Goal: Register for event/course

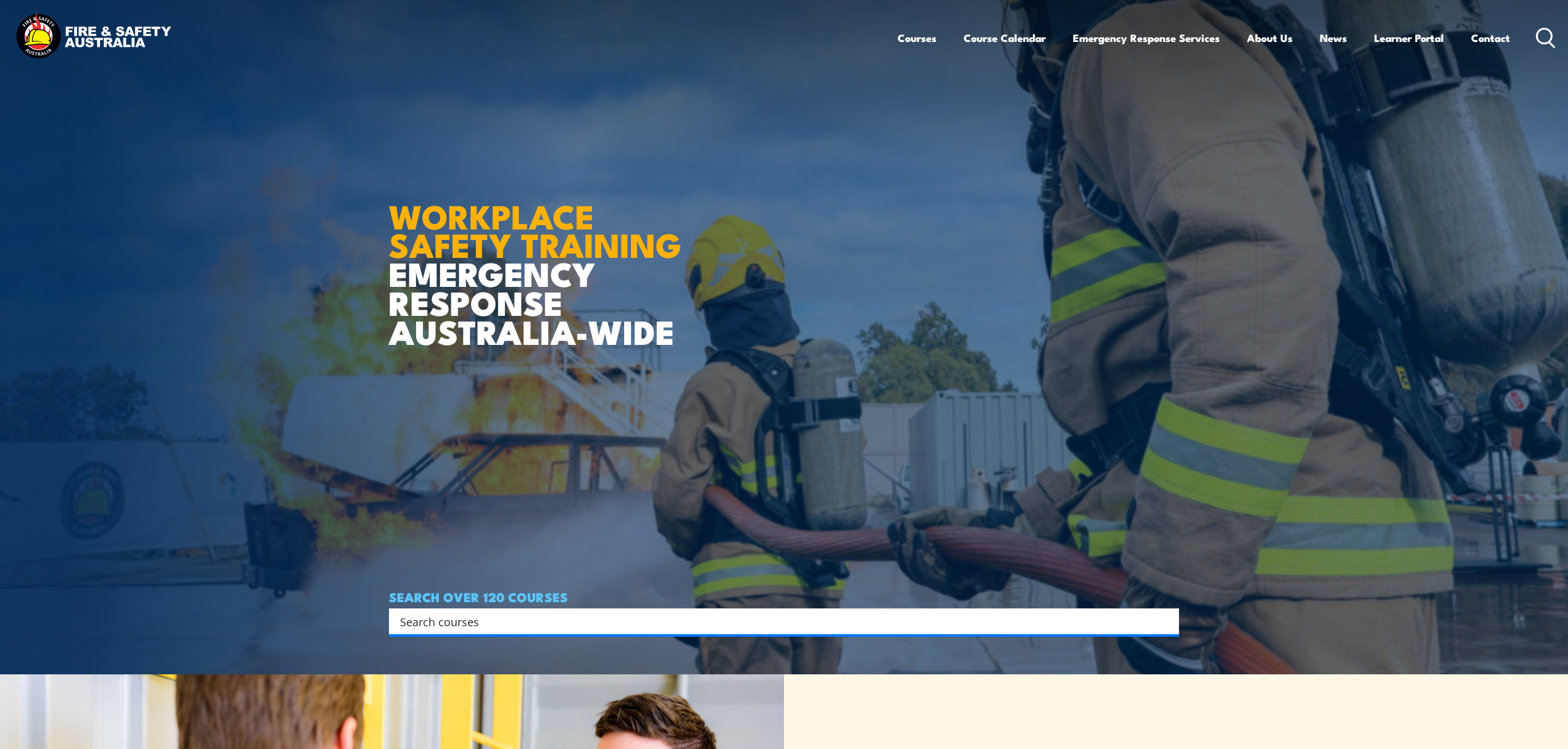
scroll to position [82, 0]
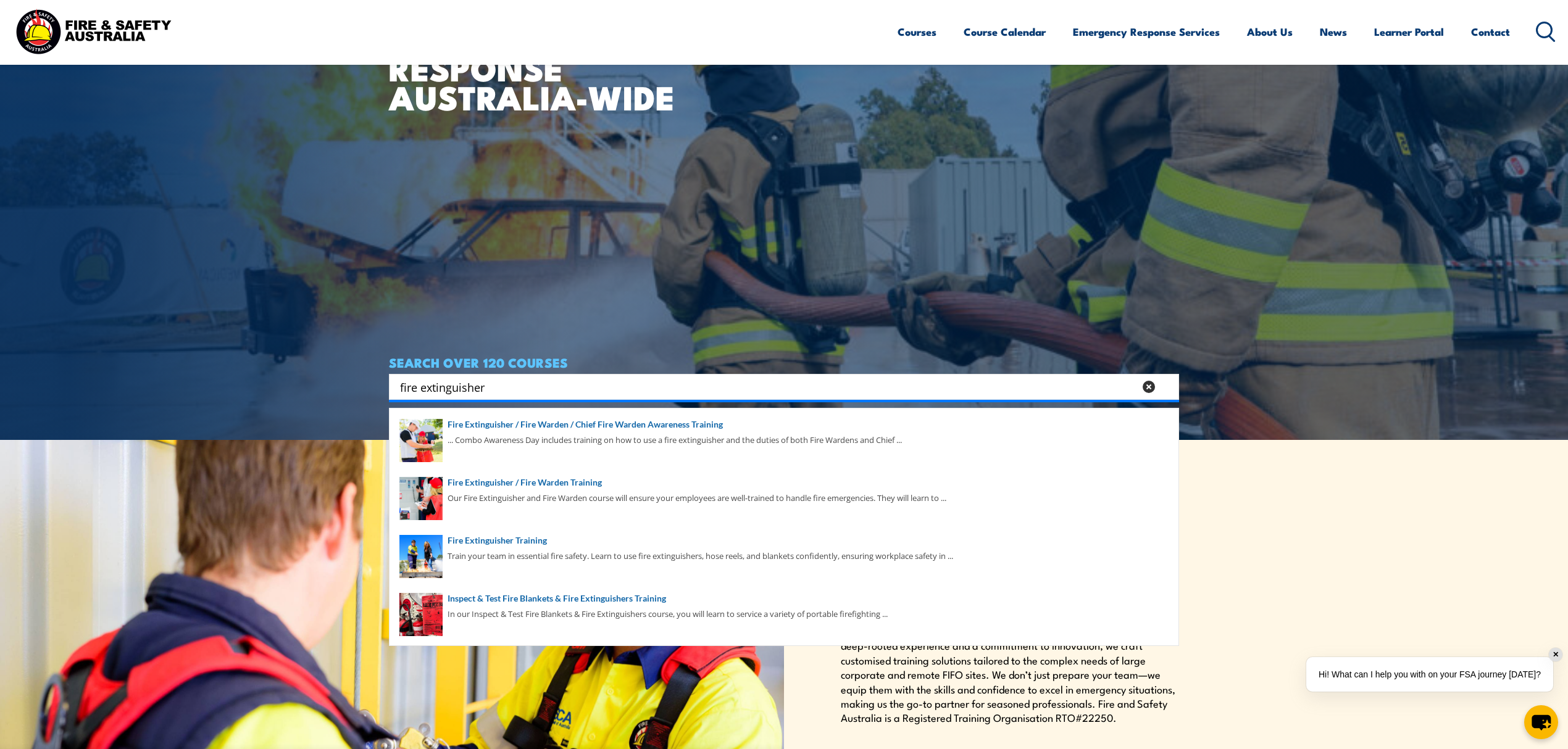
scroll to position [329, 0]
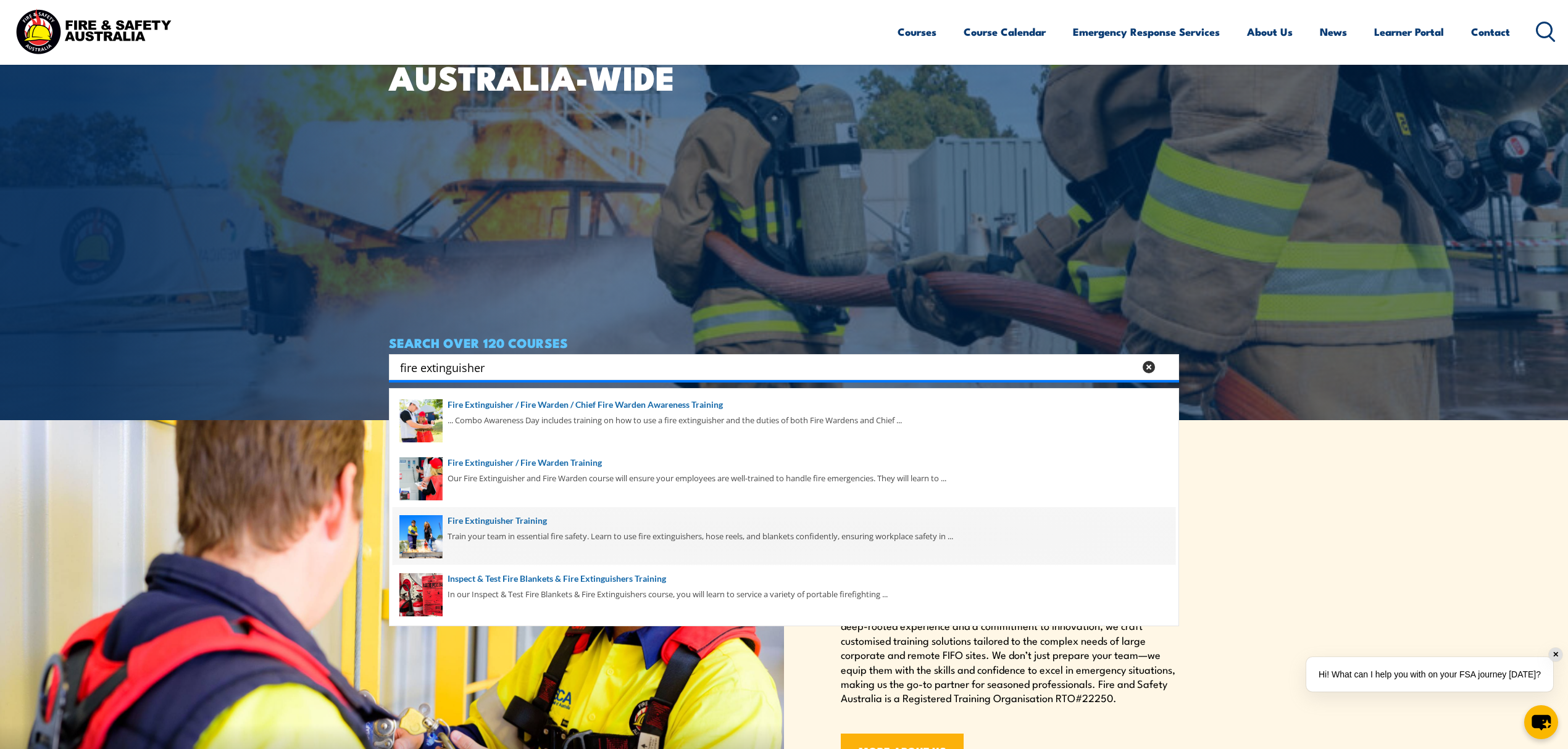
type input "fire extinguisher"
click at [504, 544] on span at bounding box center [784, 536] width 783 height 58
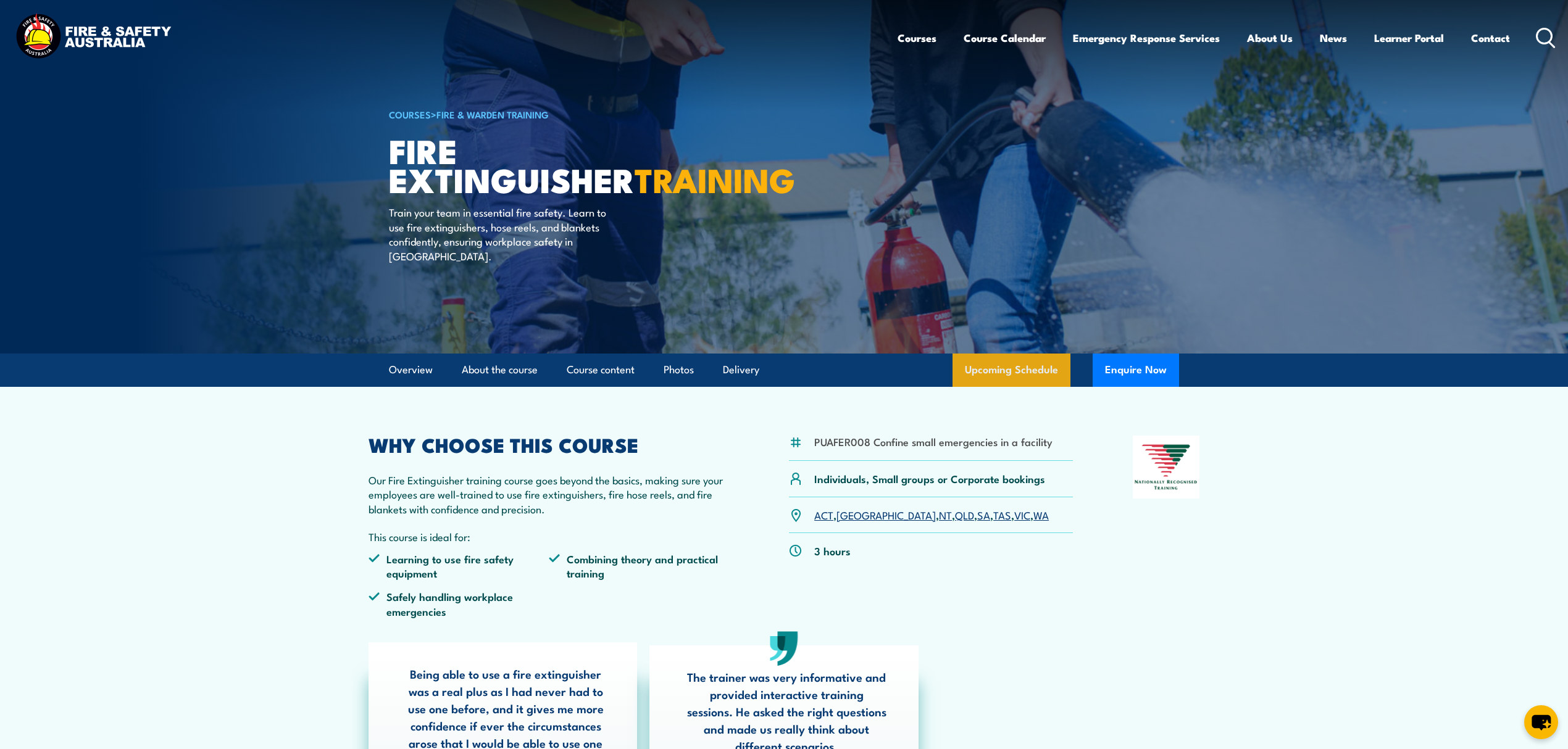
click at [1031, 378] on link "Upcoming Schedule" at bounding box center [1011, 370] width 118 height 34
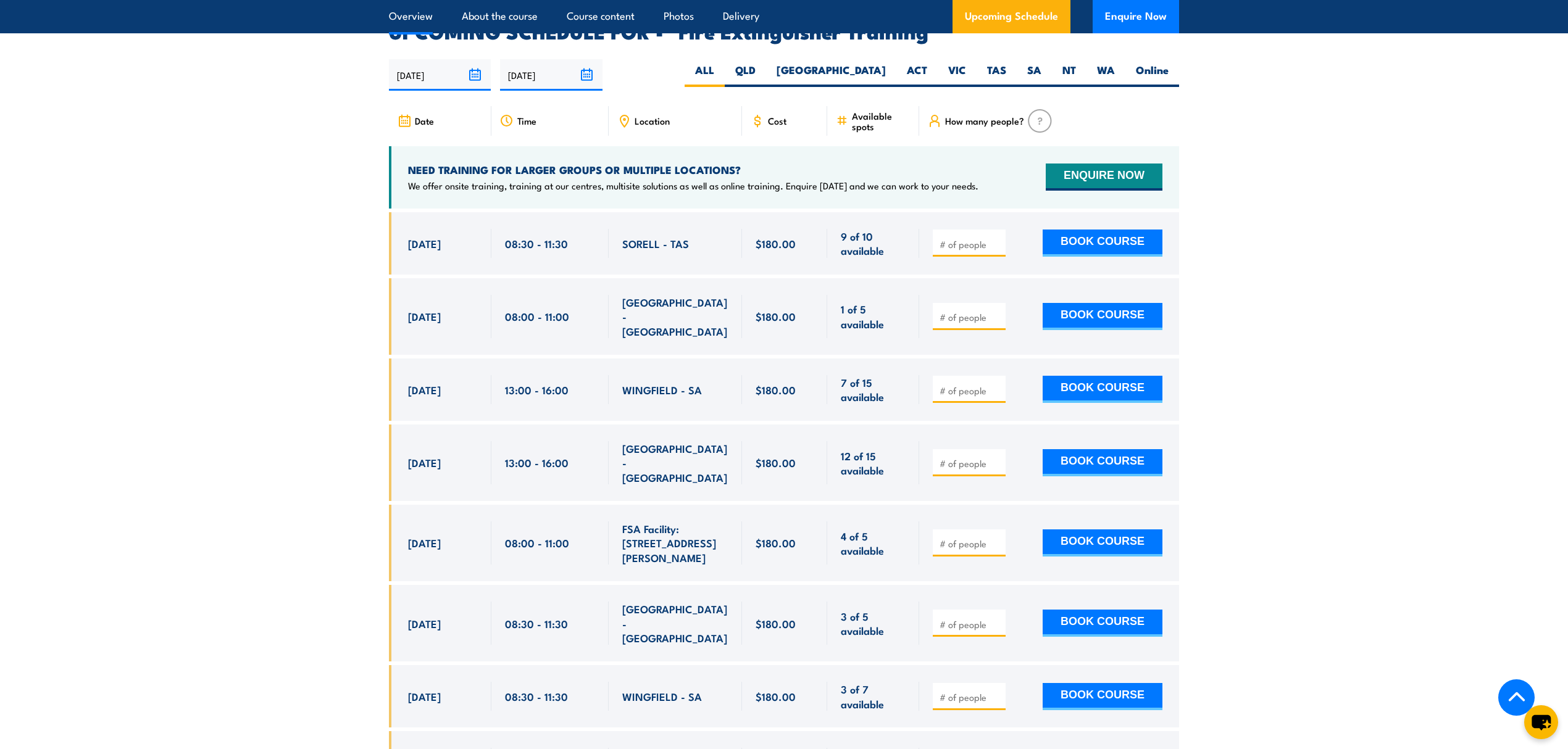
scroll to position [2070, 0]
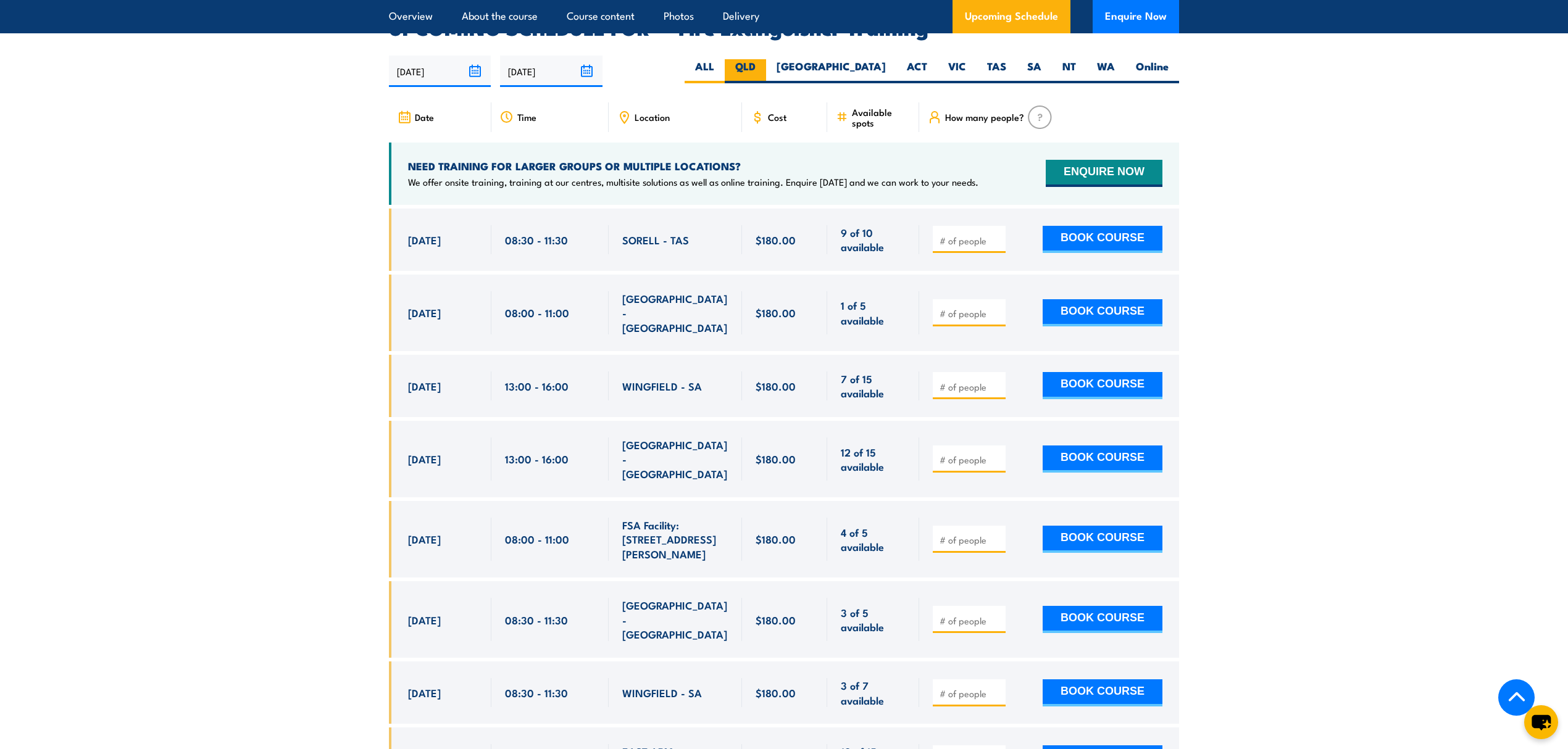
click at [766, 59] on label "QLD" at bounding box center [745, 71] width 41 height 24
click at [764, 59] on input "QLD" at bounding box center [760, 63] width 8 height 8
radio input "true"
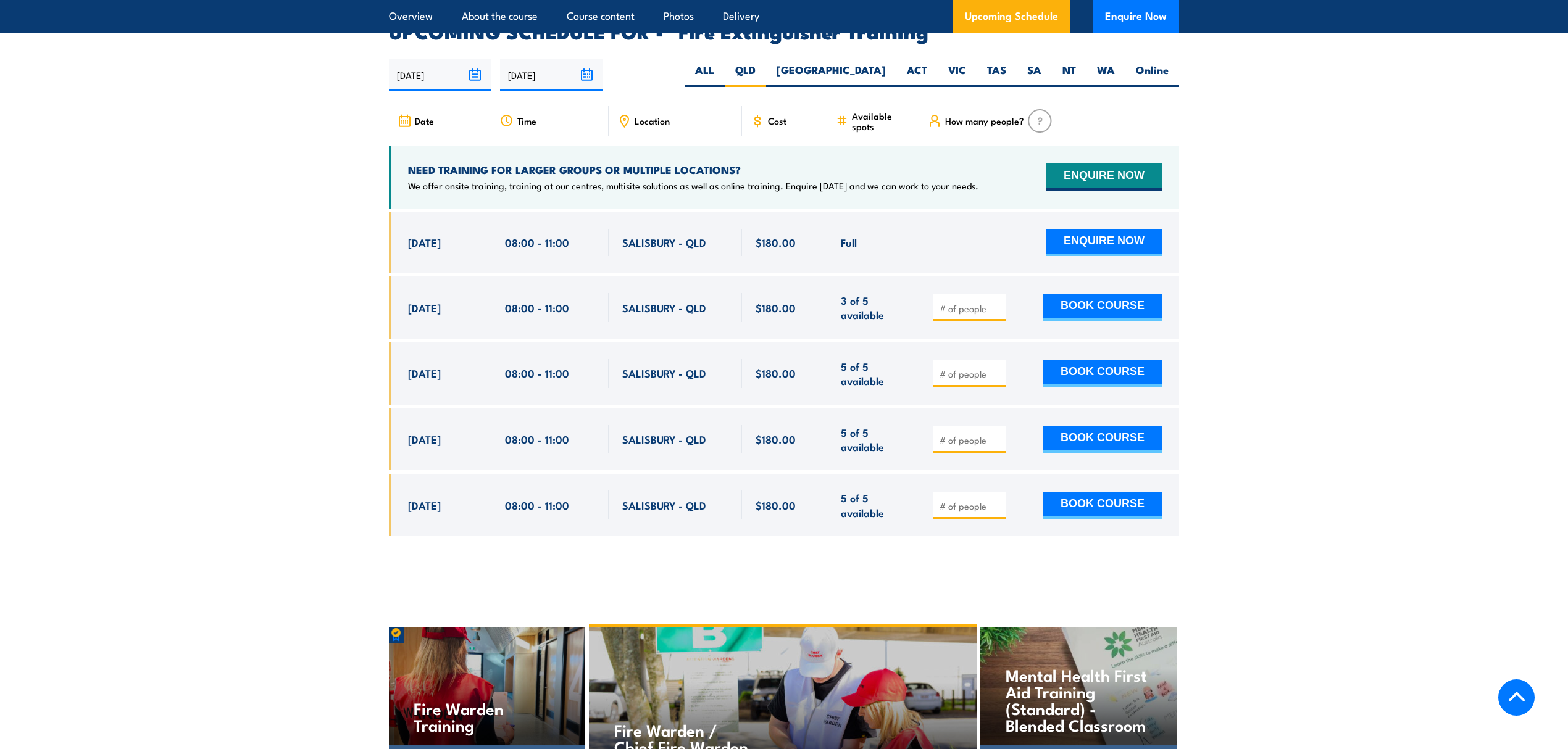
scroll to position [2070, 0]
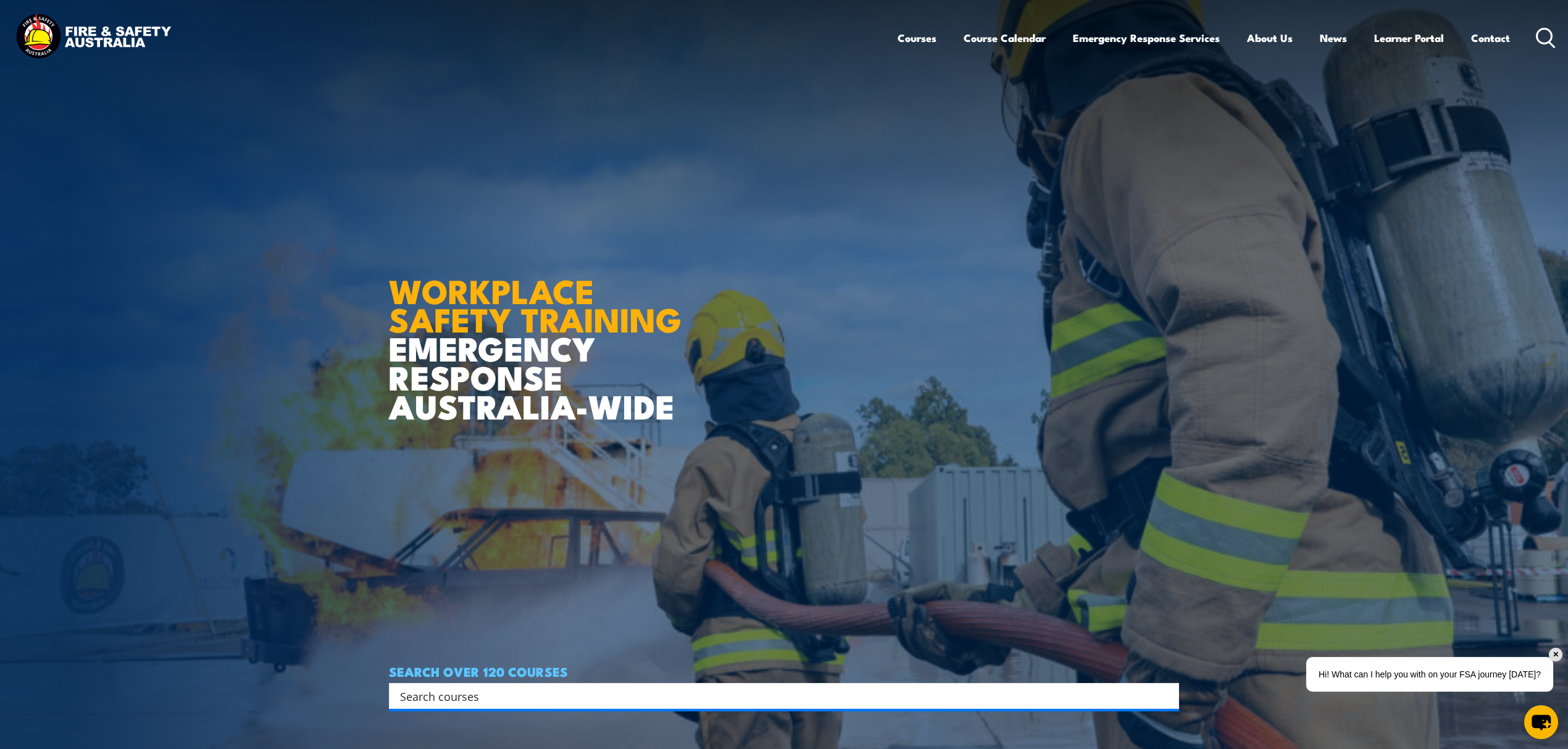
click at [601, 688] on input "Search input" at bounding box center [776, 696] width 752 height 19
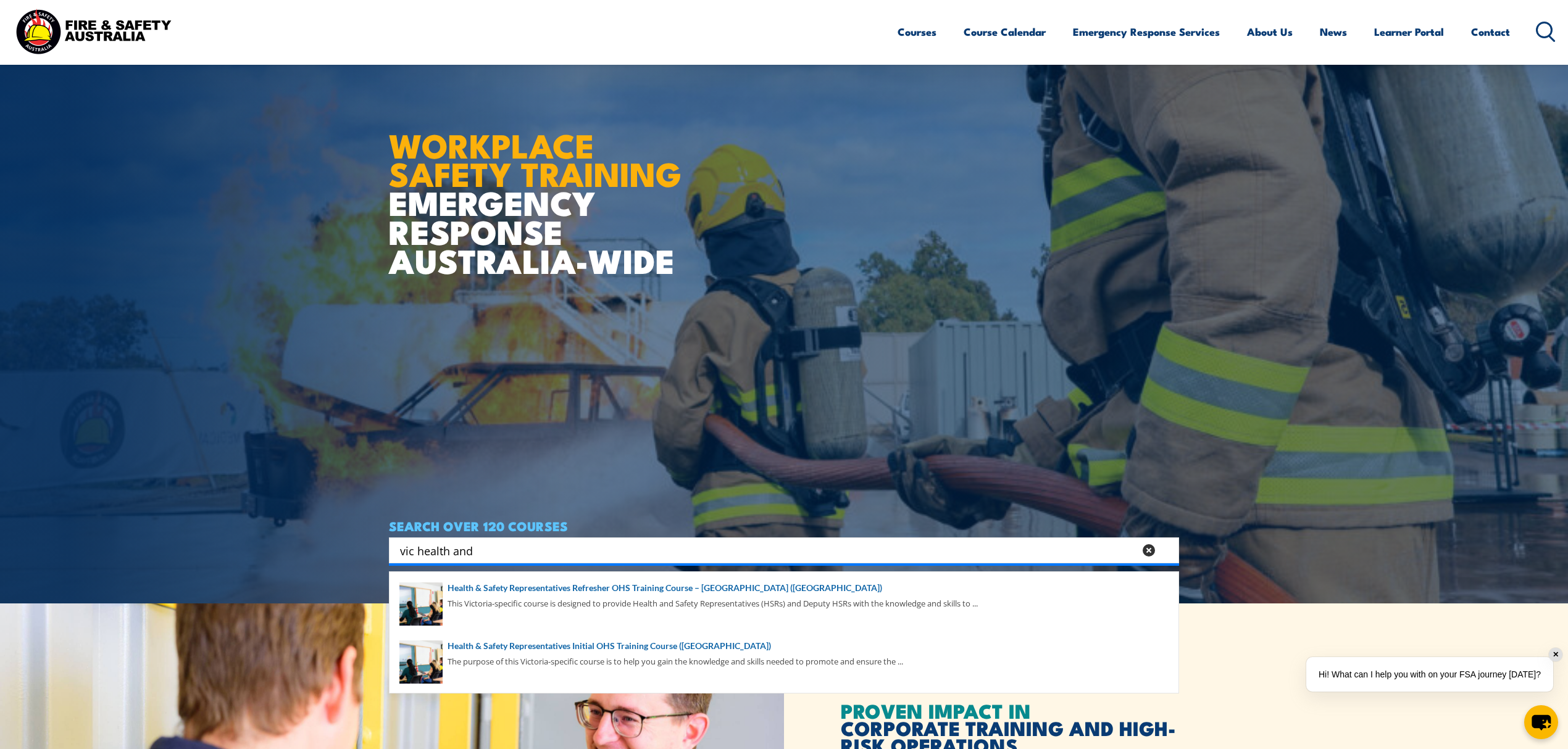
scroll to position [411, 0]
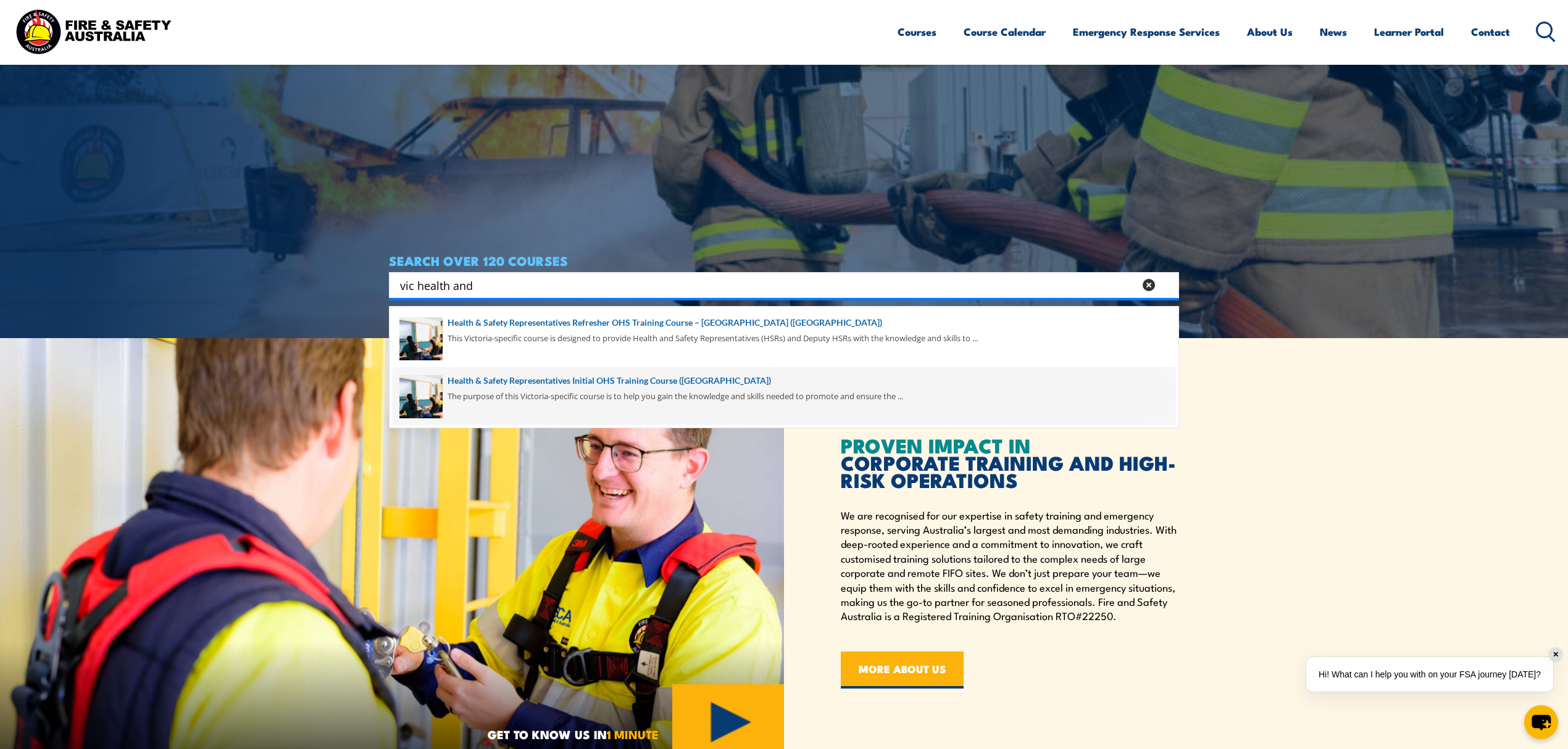
type input "vic health and"
click at [726, 392] on span at bounding box center [784, 396] width 783 height 58
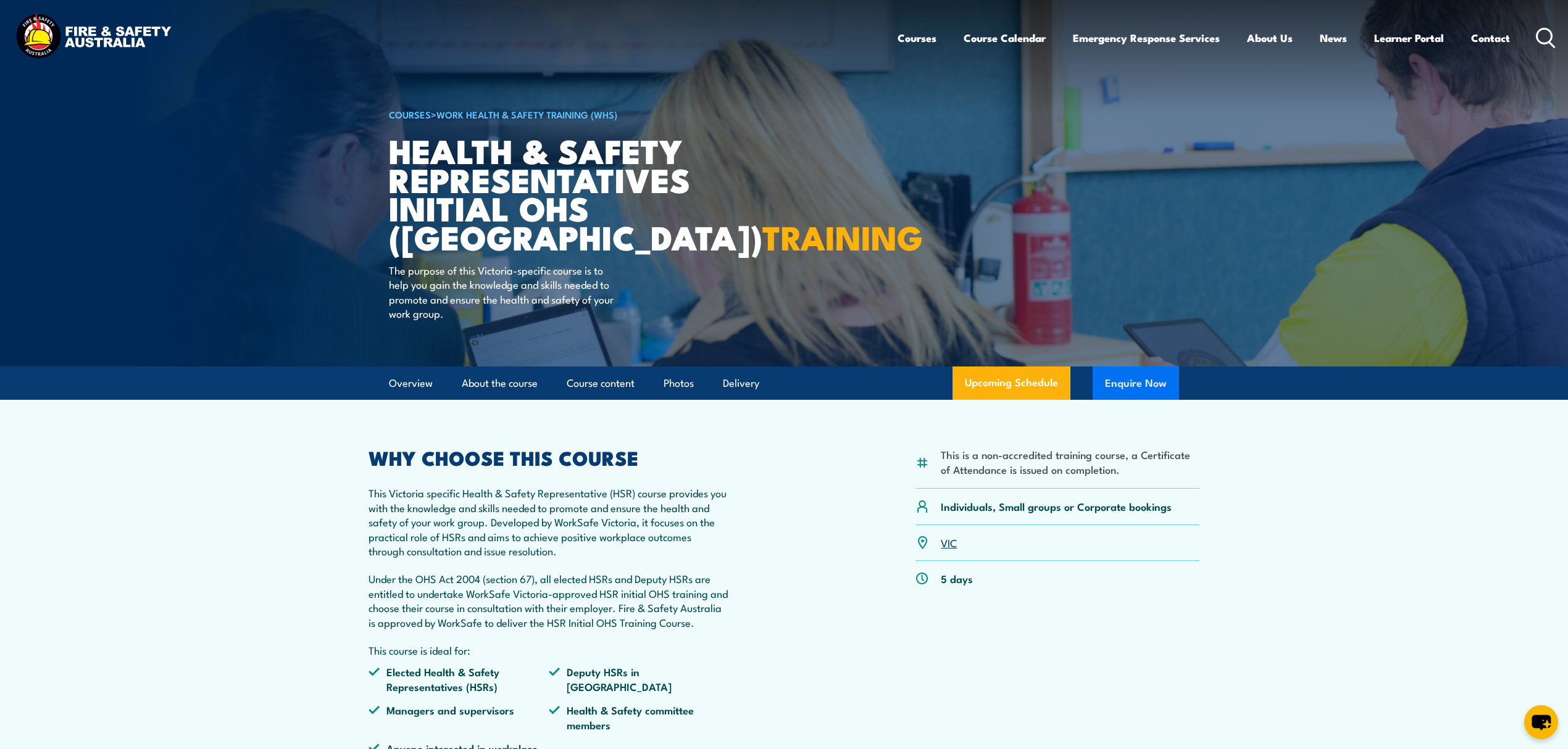
click at [1131, 369] on button "Enquire Now" at bounding box center [1136, 383] width 87 height 34
click at [1027, 374] on link "Upcoming Schedule" at bounding box center [1011, 383] width 118 height 34
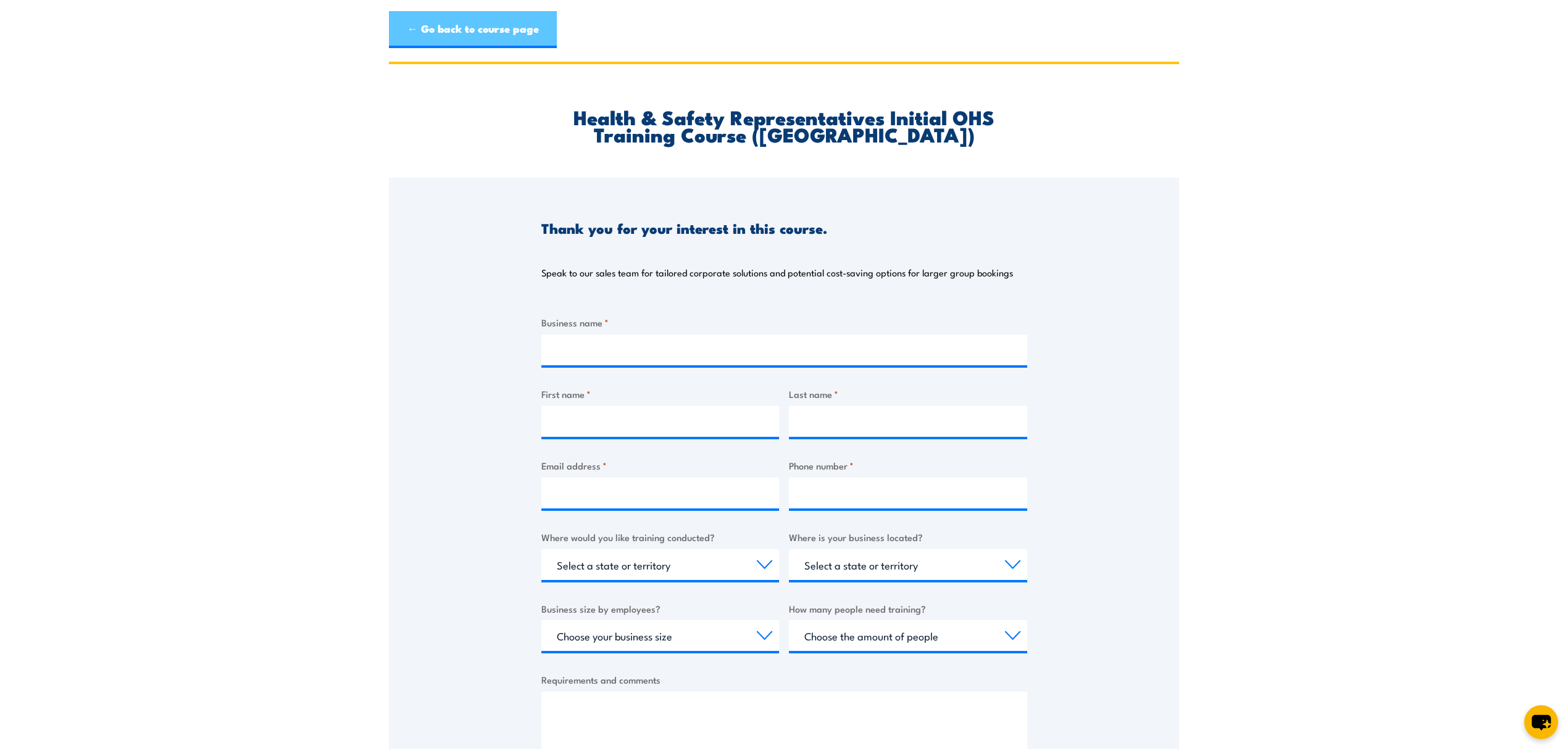
click at [504, 26] on link "← Go back to course page" at bounding box center [472, 29] width 168 height 37
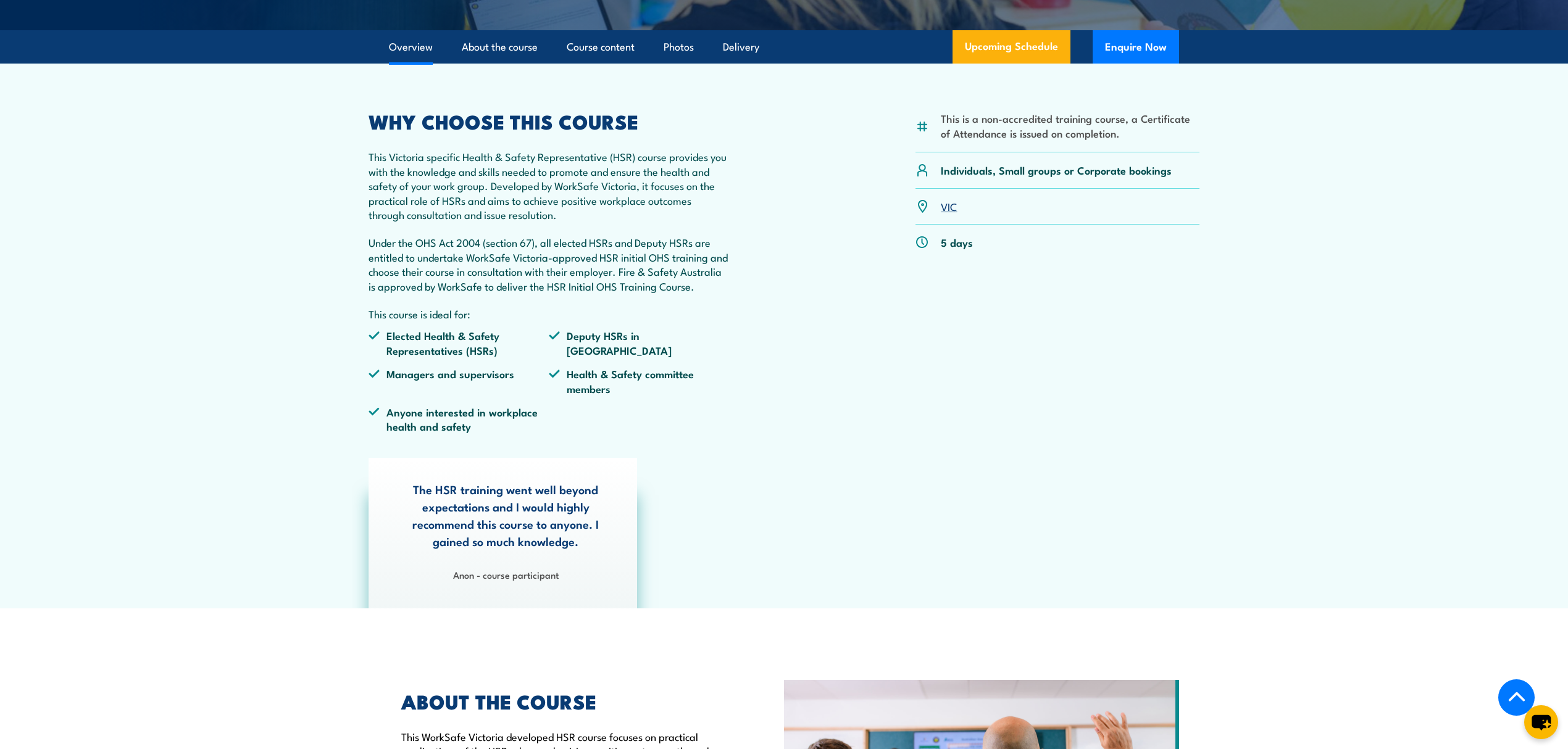
scroll to position [333, 0]
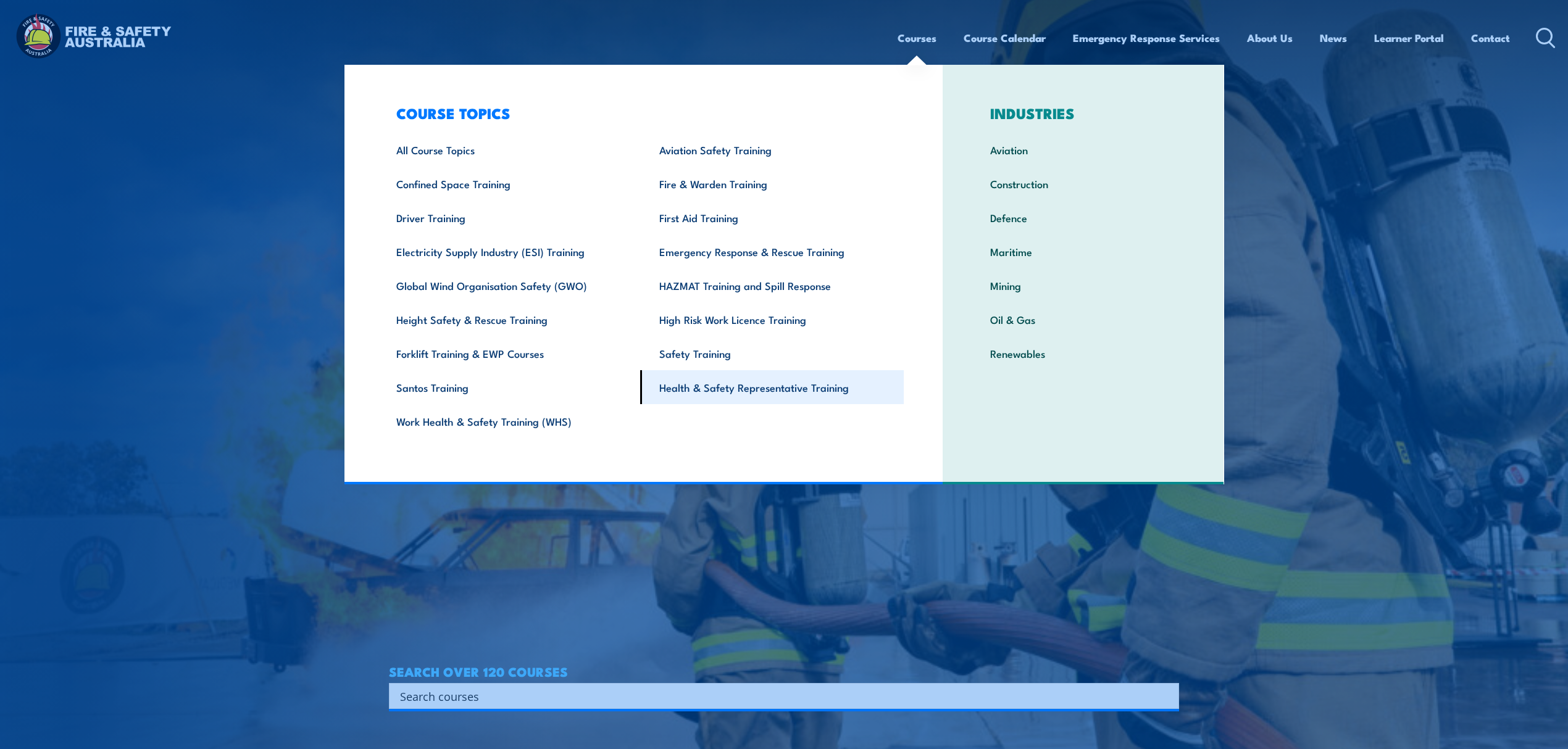
click at [765, 396] on link "Health & Safety Representative Training" at bounding box center [771, 387] width 264 height 34
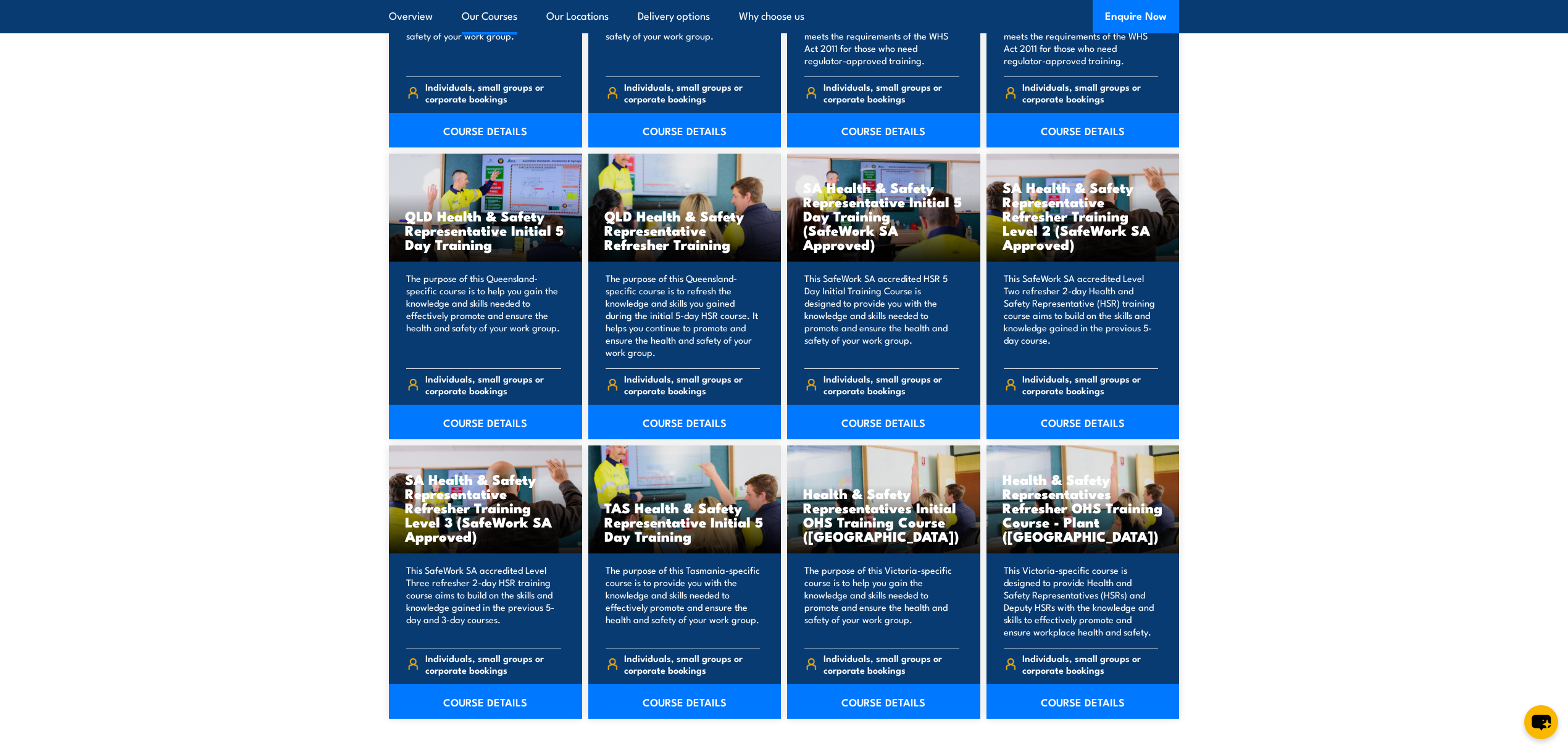
scroll to position [1480, 0]
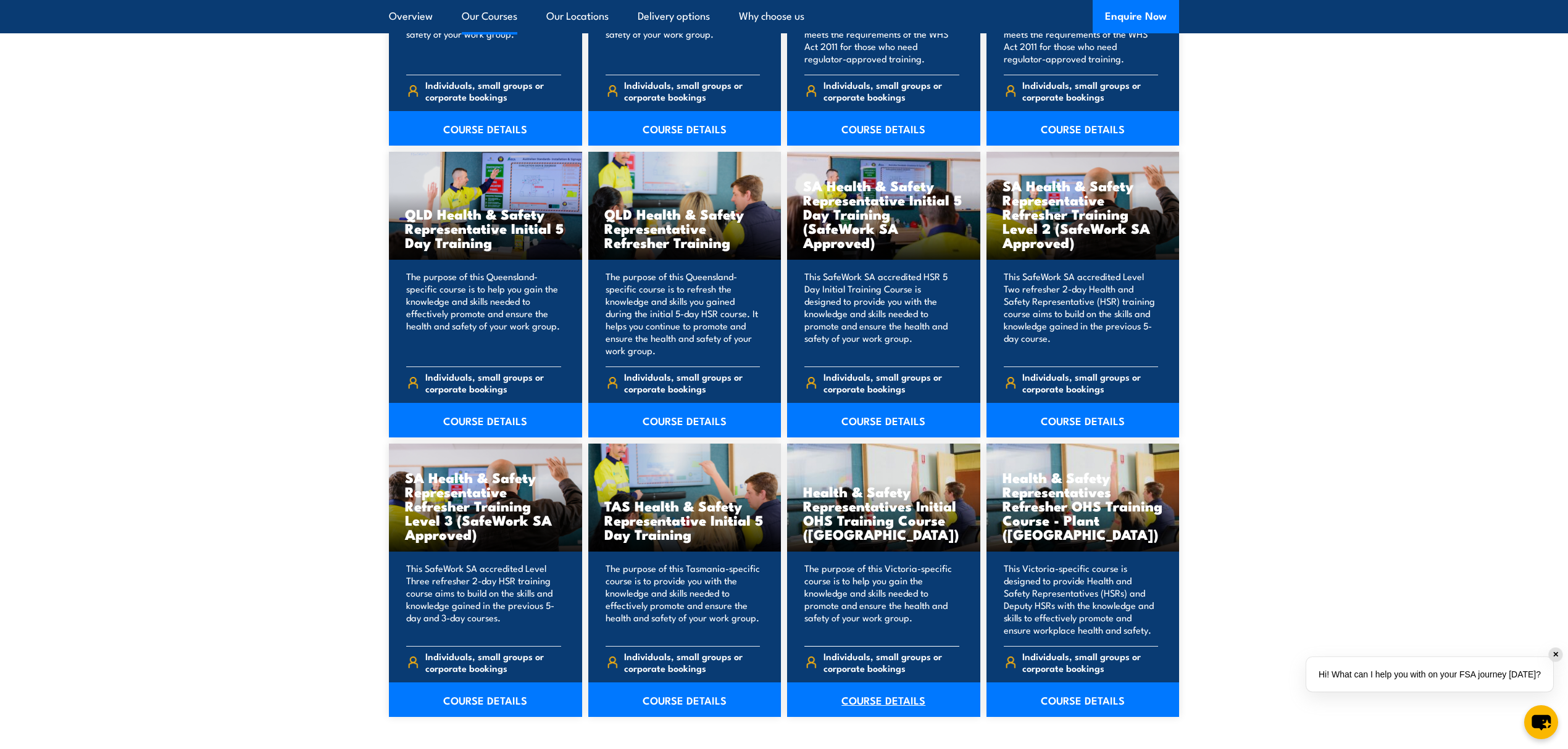
click at [885, 697] on link "COURSE DETAILS" at bounding box center [883, 699] width 193 height 35
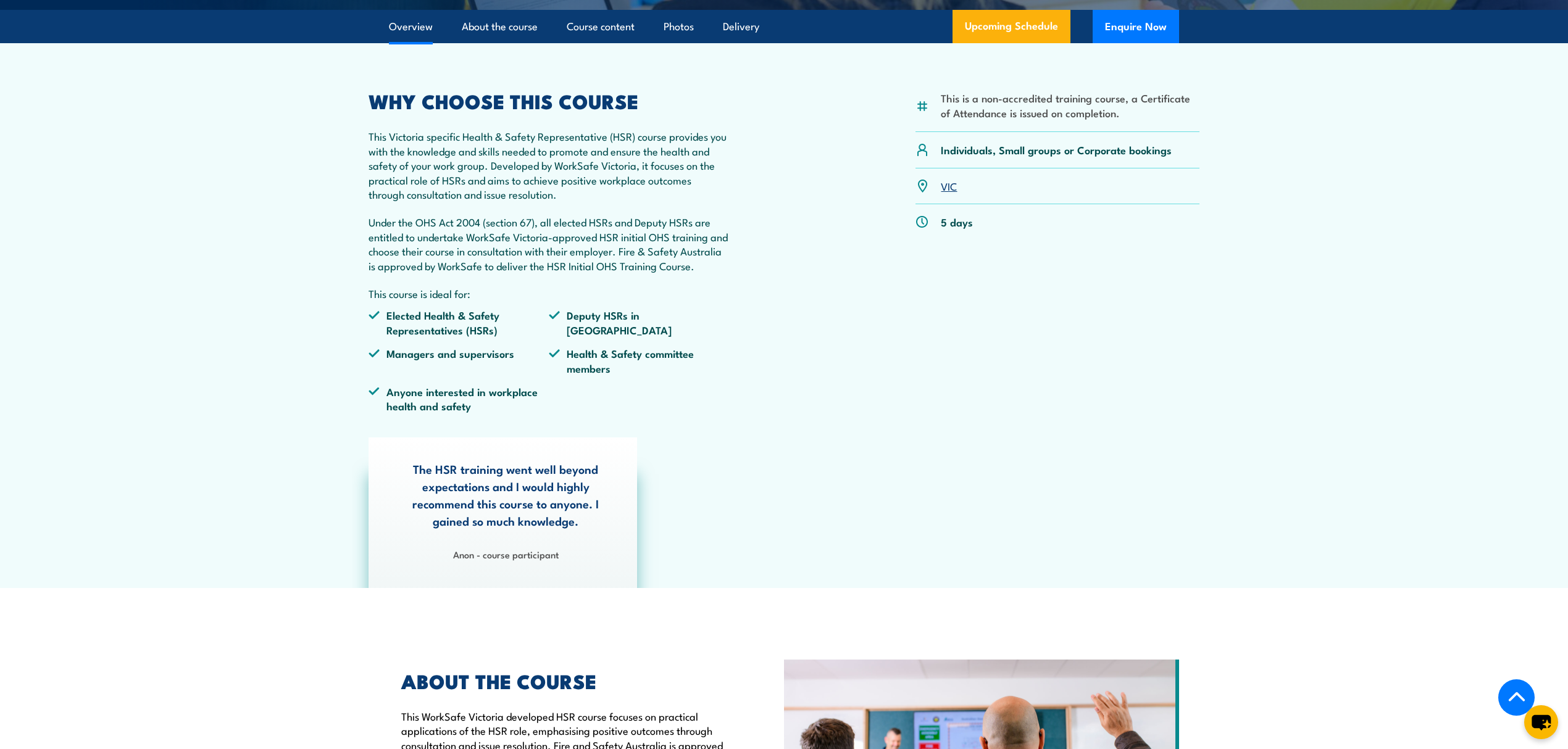
scroll to position [1234, 0]
